Goal: Transaction & Acquisition: Purchase product/service

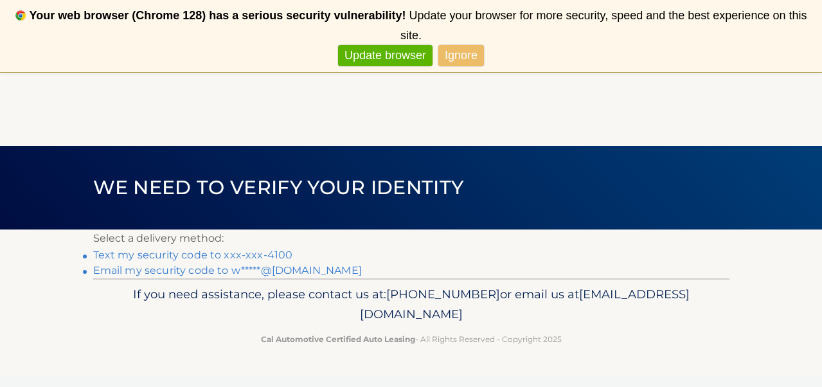
click at [456, 58] on link "Ignore" at bounding box center [461, 55] width 46 height 21
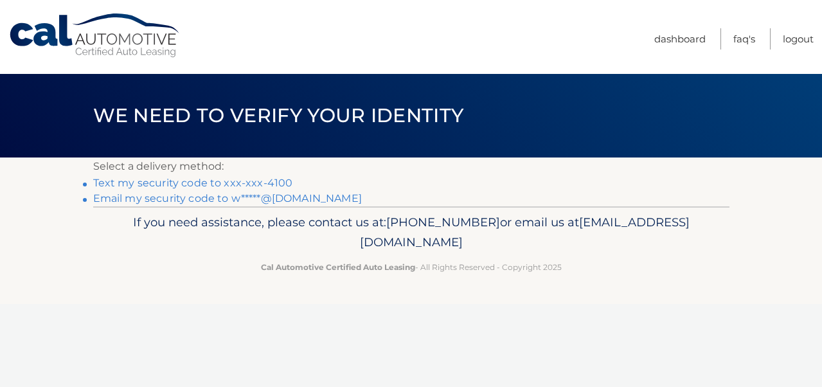
click at [389, 42] on link "Never show again" at bounding box center [410, 36] width 105 height 21
click at [210, 181] on link "Text my security code to xxx-xxx-4100" at bounding box center [193, 183] width 200 height 12
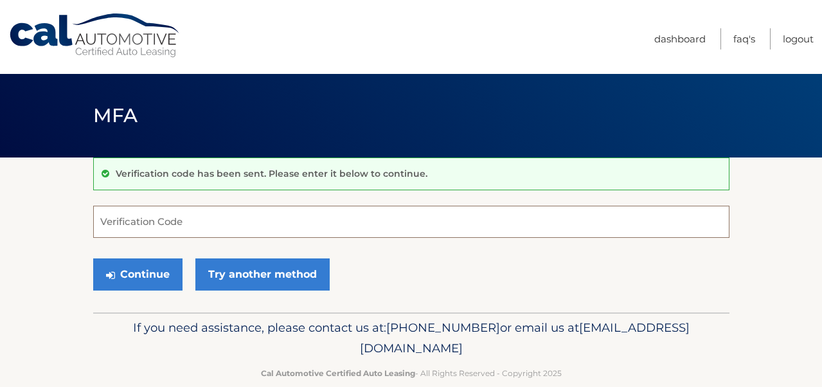
click at [130, 227] on input "Verification Code" at bounding box center [411, 222] width 636 height 32
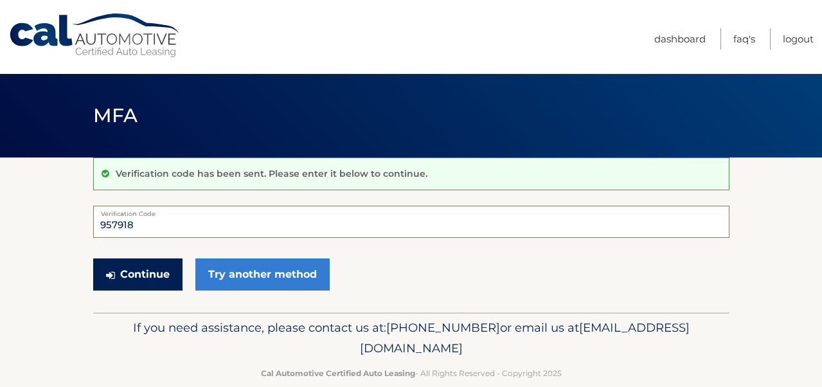
type input "957918"
click at [133, 276] on button "Continue" at bounding box center [137, 274] width 89 height 32
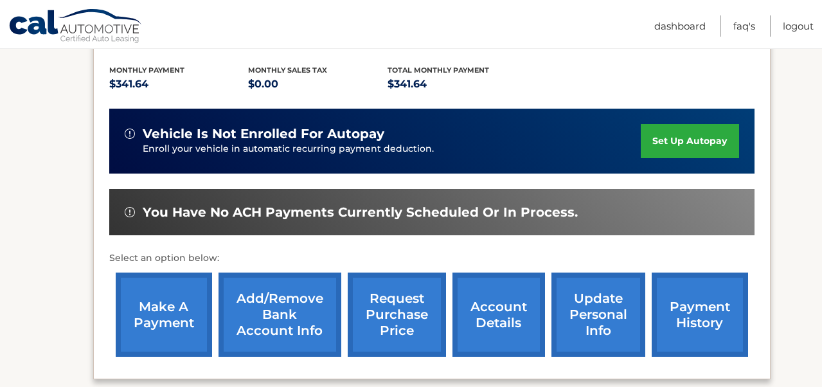
scroll to position [265, 0]
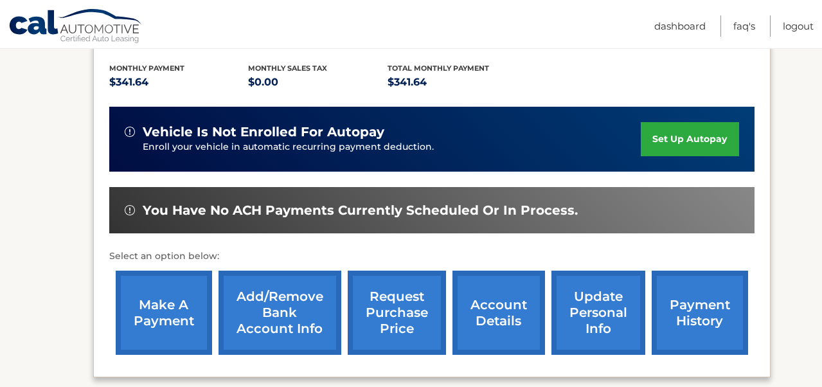
click at [151, 315] on link "make a payment" at bounding box center [164, 313] width 96 height 84
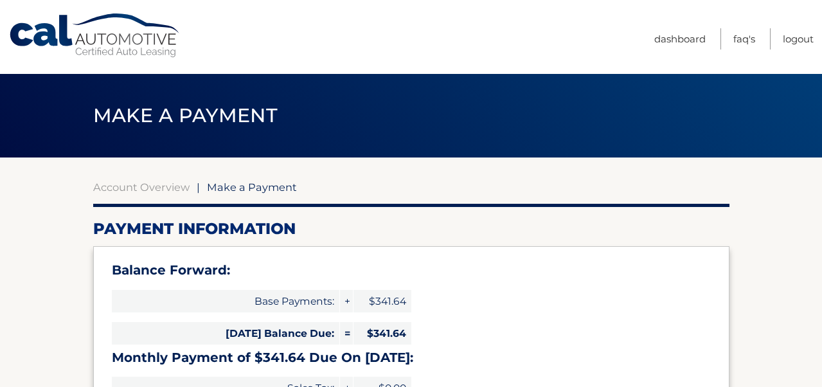
select select "OTliYWRhNzQtMjk3MC00ODRlLTkxNDAtOTkxMjViMmIzYWNk"
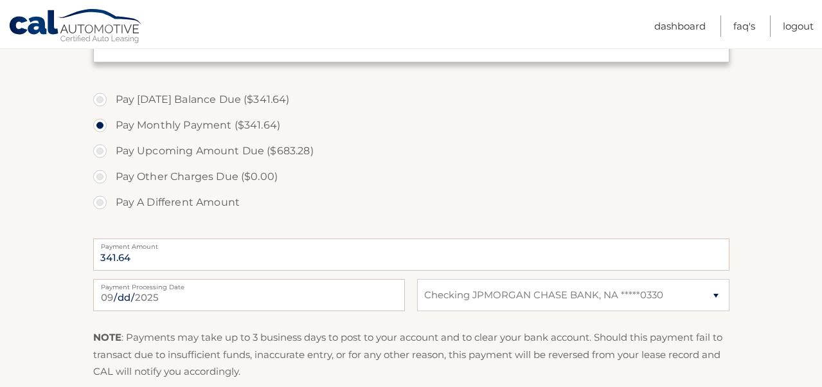
scroll to position [416, 0]
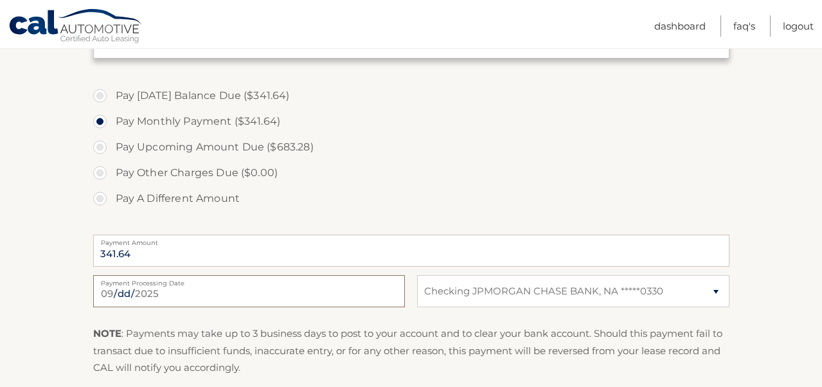
click at [339, 291] on input "[DATE]" at bounding box center [249, 291] width 312 height 32
type input "[DATE]"
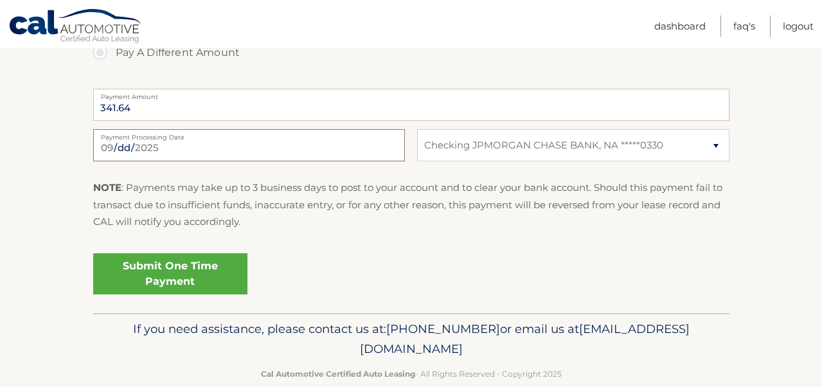
scroll to position [586, 0]
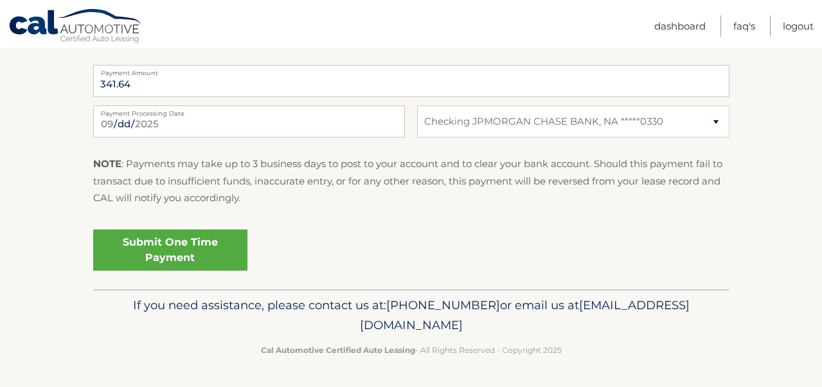
click at [177, 252] on link "Submit One Time Payment" at bounding box center [170, 249] width 154 height 41
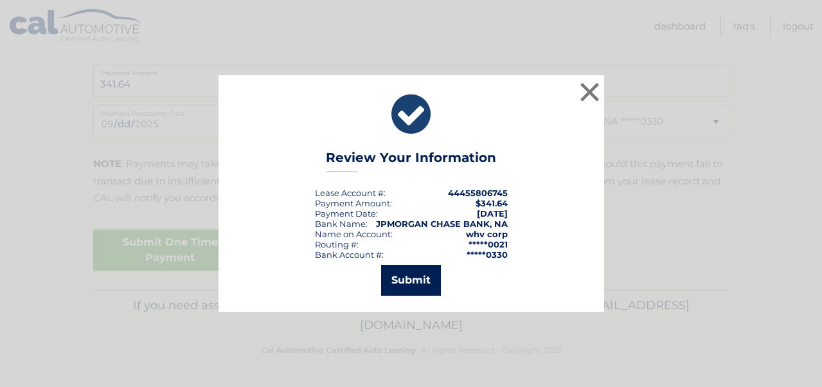
click at [409, 285] on button "Submit" at bounding box center [411, 280] width 60 height 31
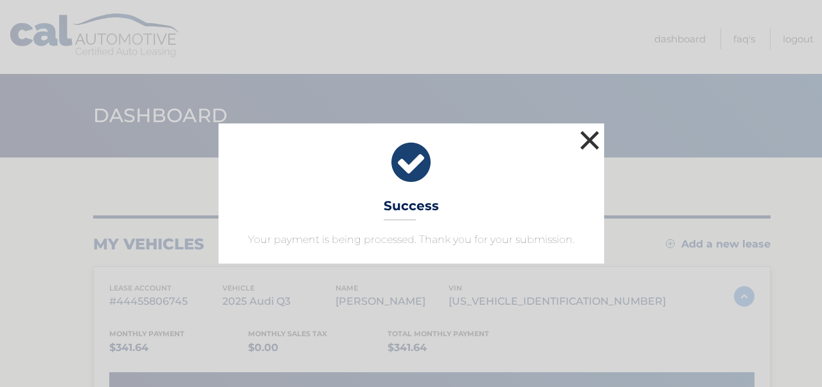
click at [586, 143] on button "×" at bounding box center [590, 140] width 26 height 26
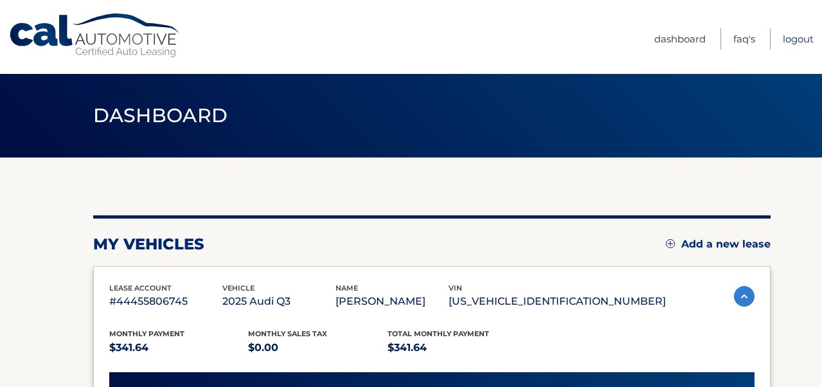
click at [788, 38] on link "Logout" at bounding box center [798, 38] width 31 height 21
